Goal: Task Accomplishment & Management: Use online tool/utility

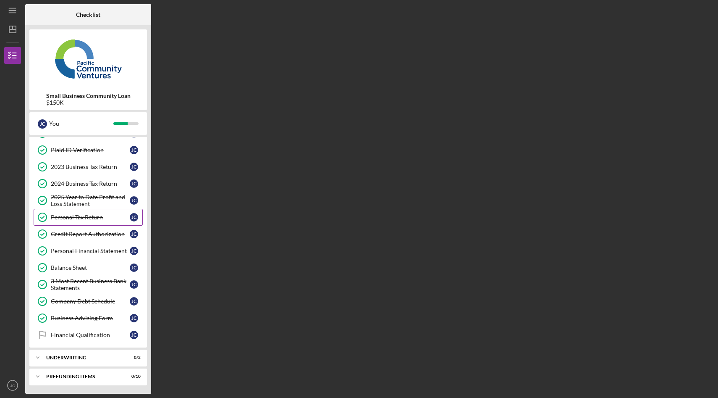
scroll to position [48, 0]
click at [94, 333] on div "Financial Qualification" at bounding box center [90, 335] width 79 height 7
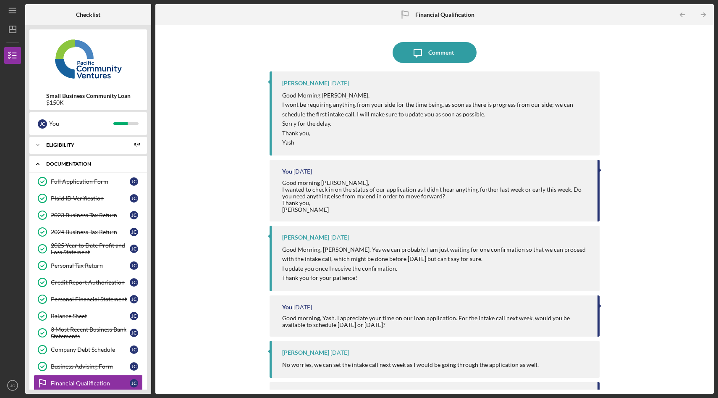
click at [52, 167] on div "Icon/Expander Documentation 12 / 13" at bounding box center [88, 163] width 118 height 17
